Goal: Information Seeking & Learning: Learn about a topic

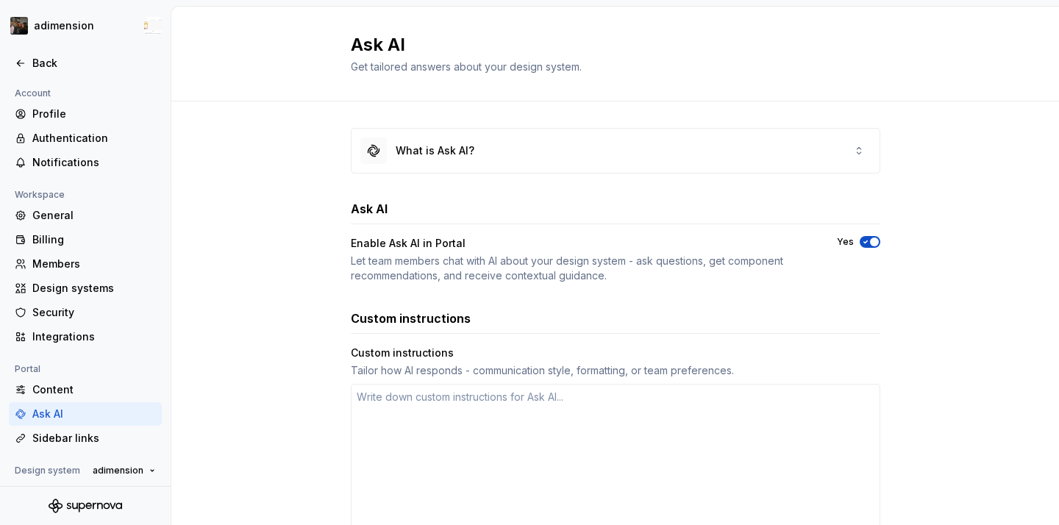
click at [35, 50] on div at bounding box center [85, 48] width 171 height 7
click at [34, 62] on div "Back" at bounding box center [94, 63] width 124 height 15
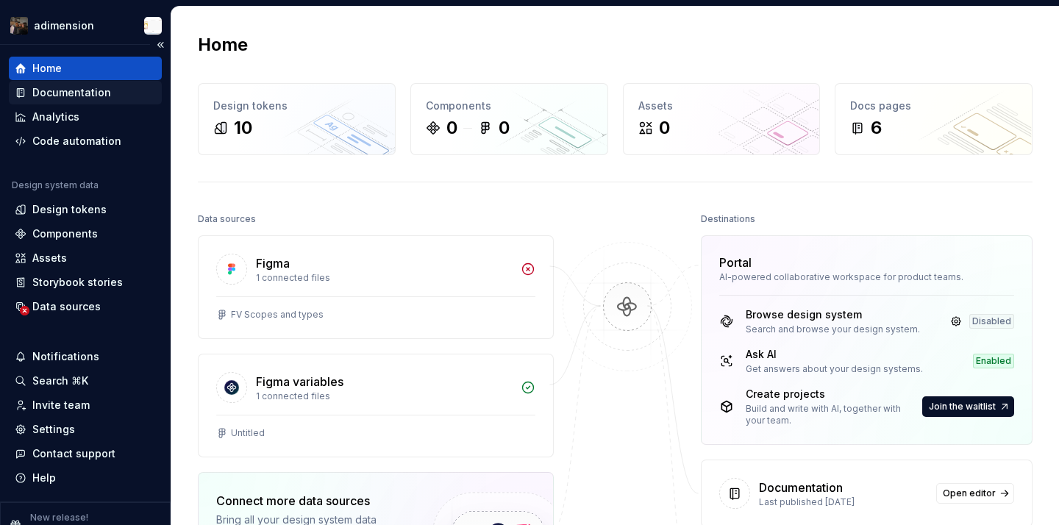
click at [98, 95] on div "Documentation" at bounding box center [71, 92] width 79 height 15
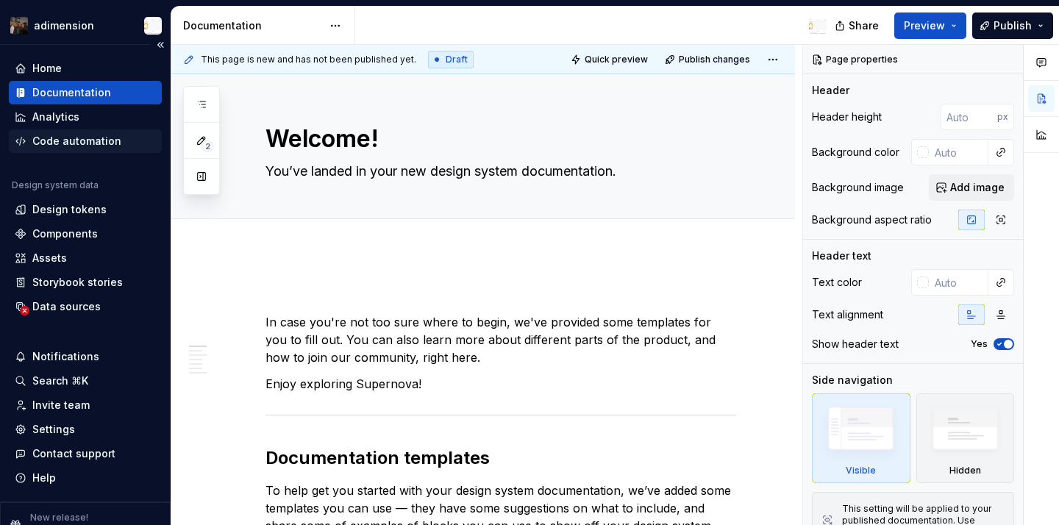
click at [97, 130] on div "Code automation" at bounding box center [85, 141] width 153 height 24
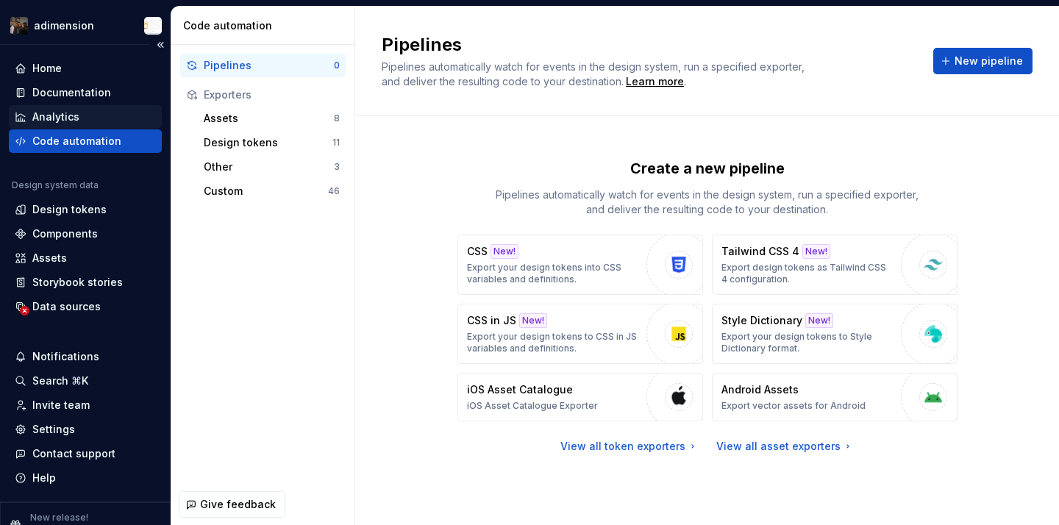
click at [90, 117] on div "Analytics" at bounding box center [85, 117] width 141 height 15
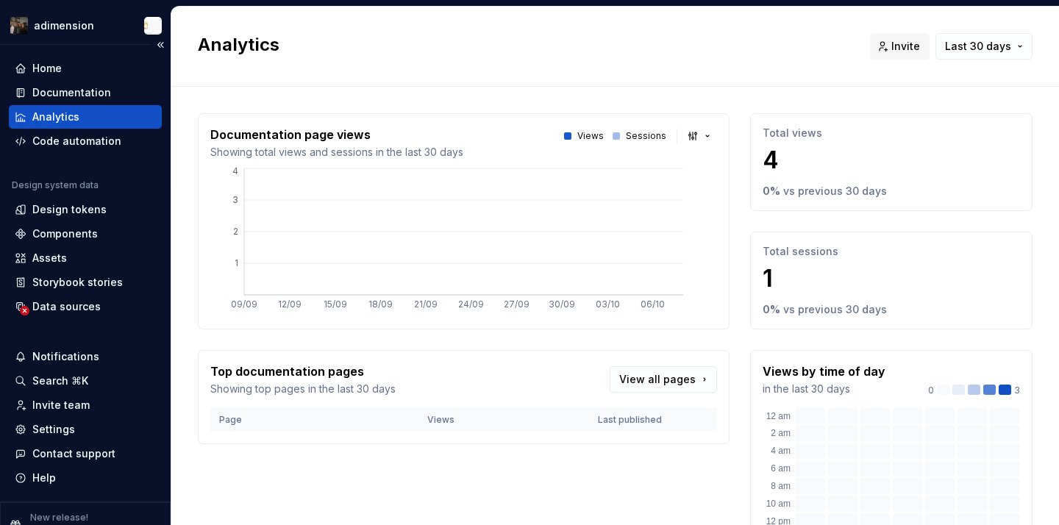
scroll to position [1, 0]
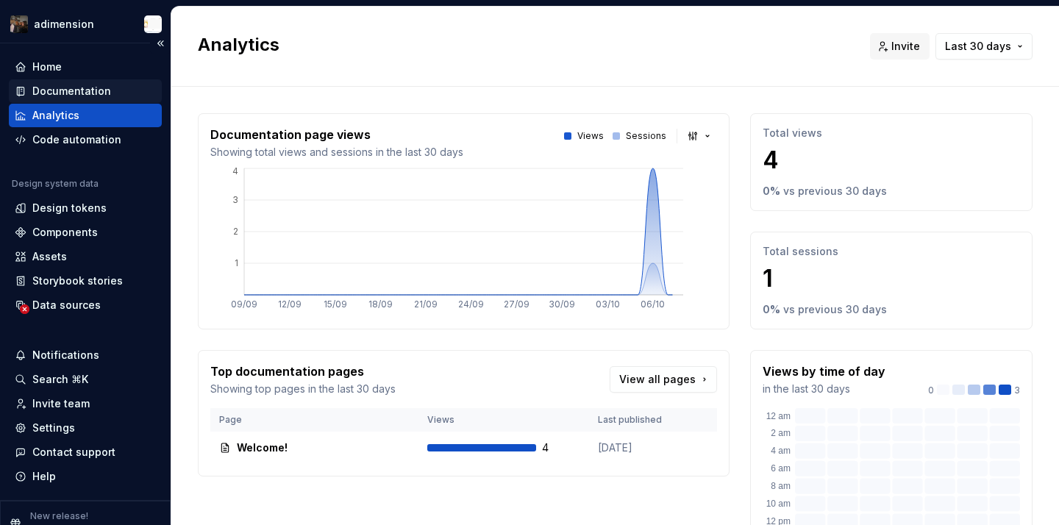
click at [99, 96] on div "Documentation" at bounding box center [71, 91] width 79 height 15
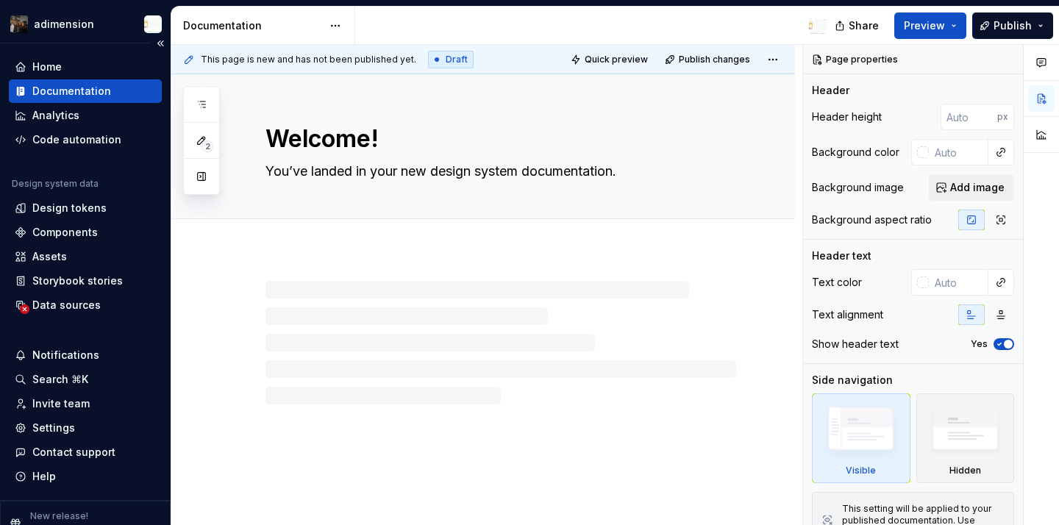
click at [96, 79] on div "Documentation" at bounding box center [85, 91] width 153 height 24
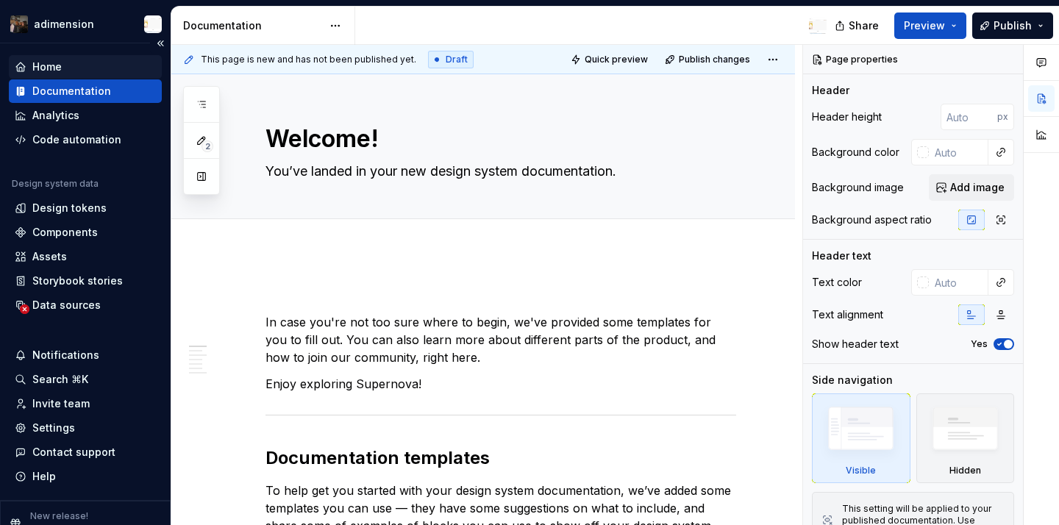
click at [92, 71] on div "Home" at bounding box center [85, 67] width 141 height 15
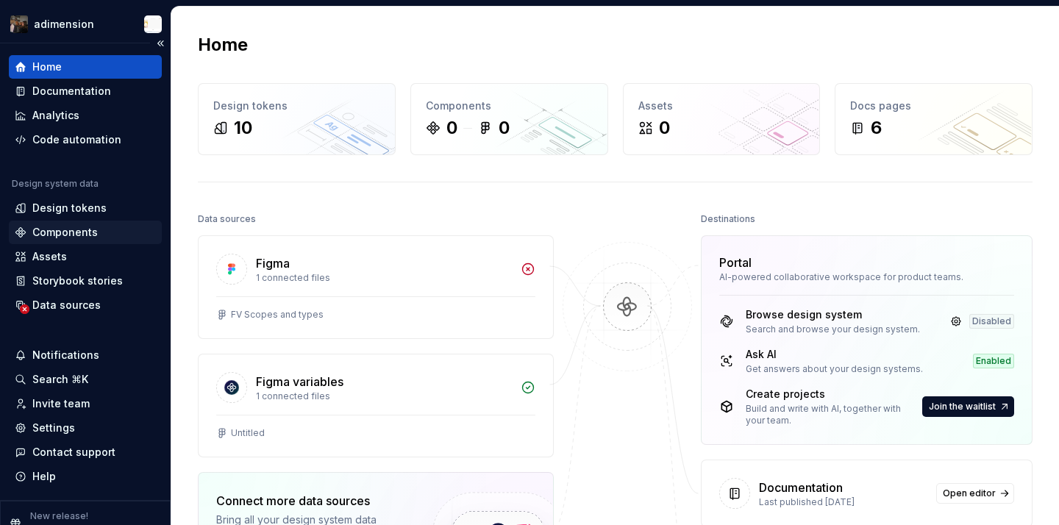
click at [106, 221] on div "Components" at bounding box center [85, 233] width 153 height 24
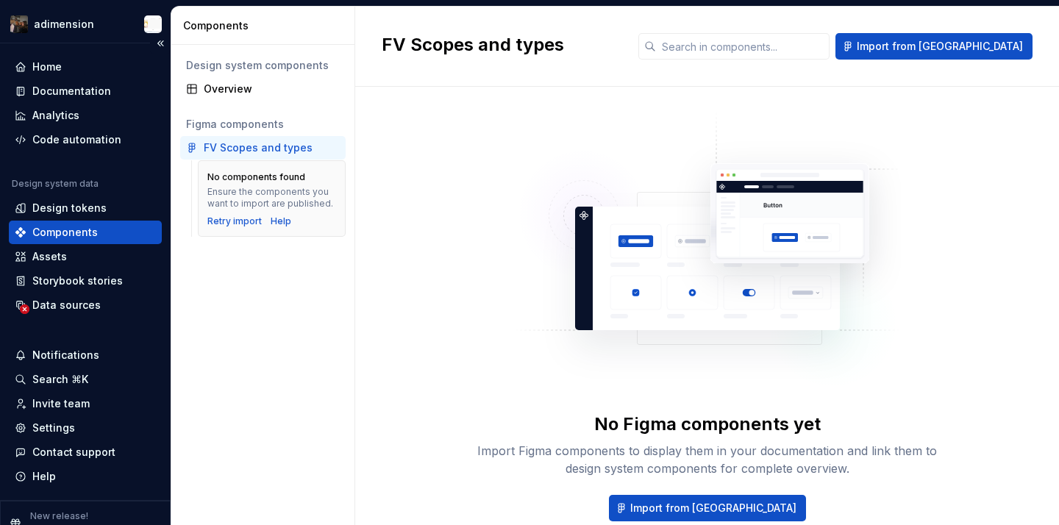
click at [106, 239] on div "Components" at bounding box center [85, 232] width 141 height 15
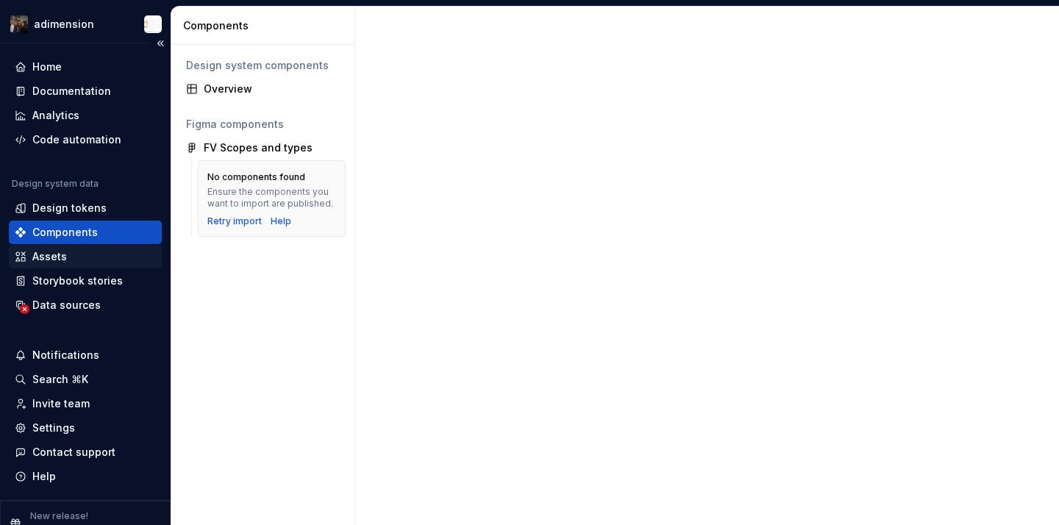
click at [104, 254] on div "Assets" at bounding box center [85, 256] width 141 height 15
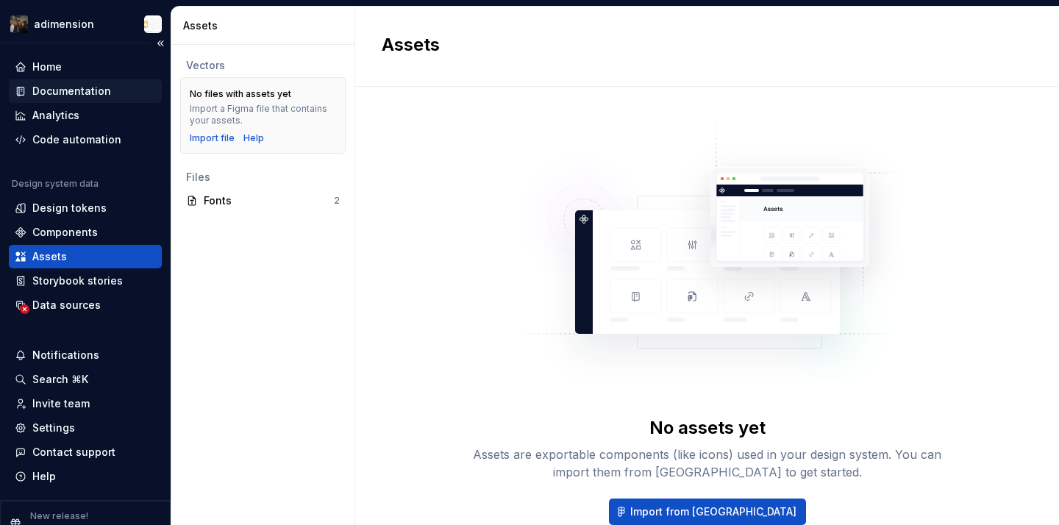
click at [89, 95] on div "Documentation" at bounding box center [71, 91] width 79 height 15
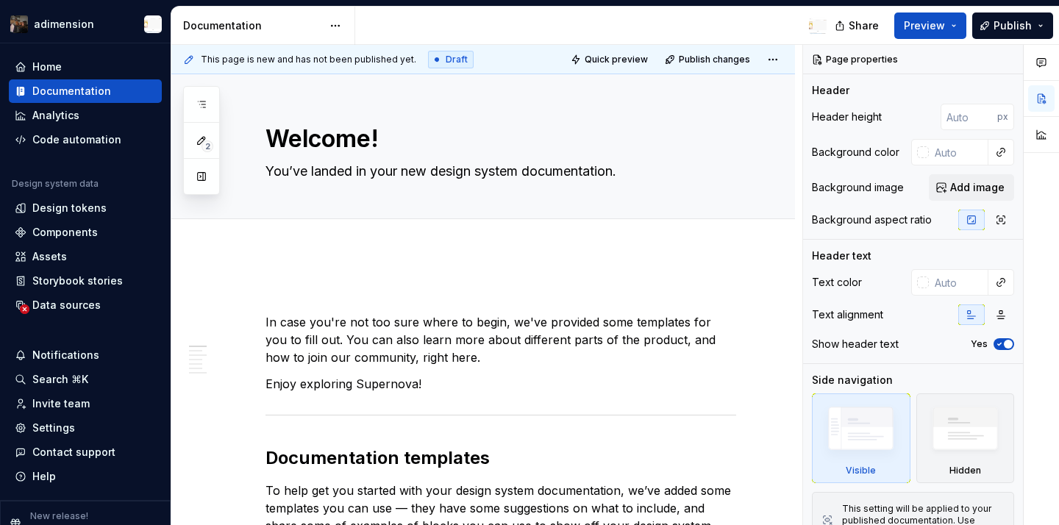
click at [215, 104] on div "2" at bounding box center [201, 140] width 37 height 109
click at [201, 105] on icon "button" at bounding box center [202, 105] width 12 height 12
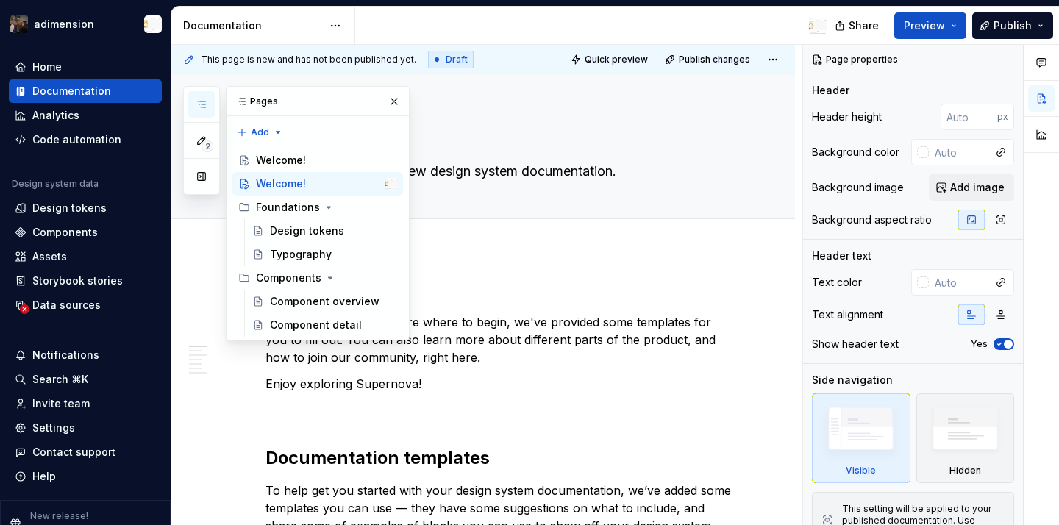
type textarea "*"
